Goal: Navigation & Orientation: Go to known website

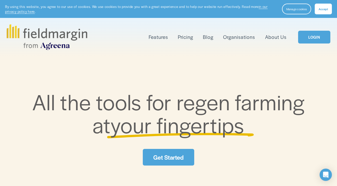
click at [188, 38] on link "Pricing" at bounding box center [185, 37] width 15 height 8
